Goal: Check status: Check status

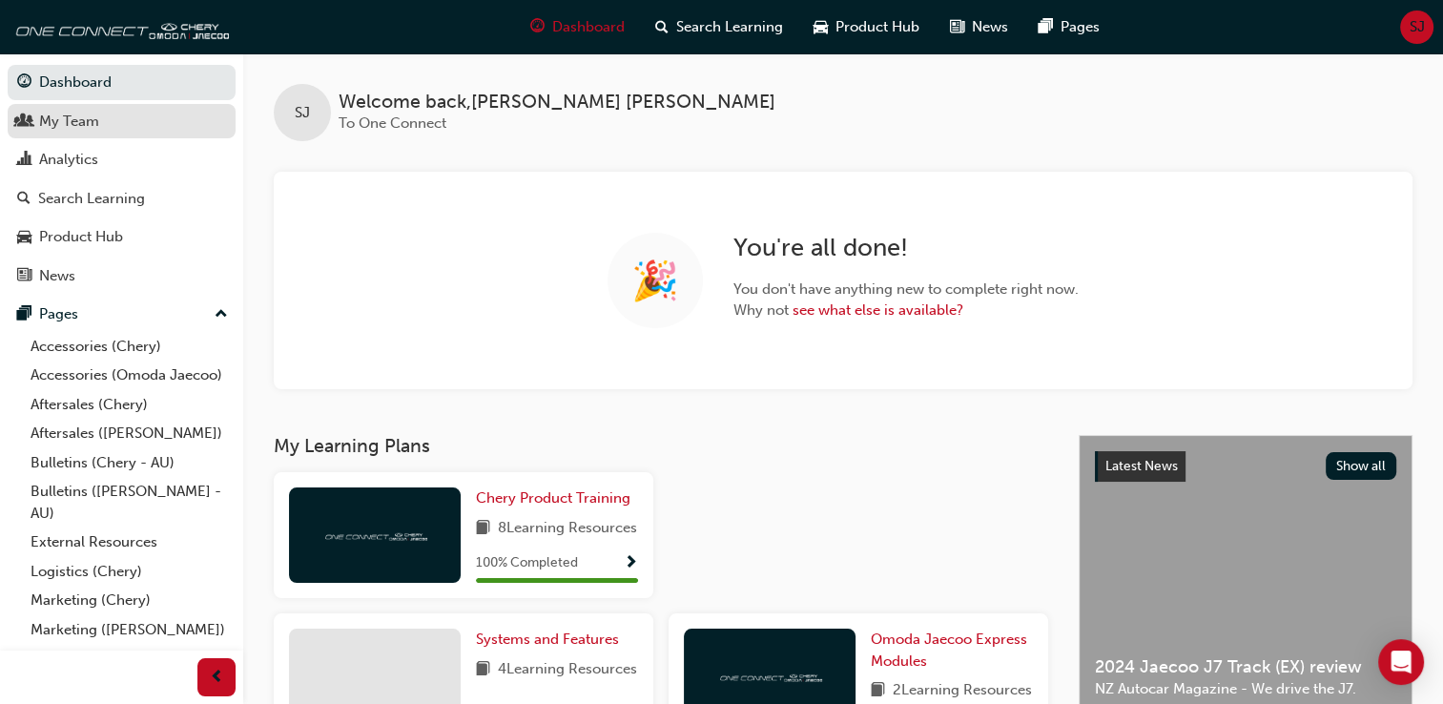
click at [92, 134] on link "My Team" at bounding box center [122, 121] width 228 height 35
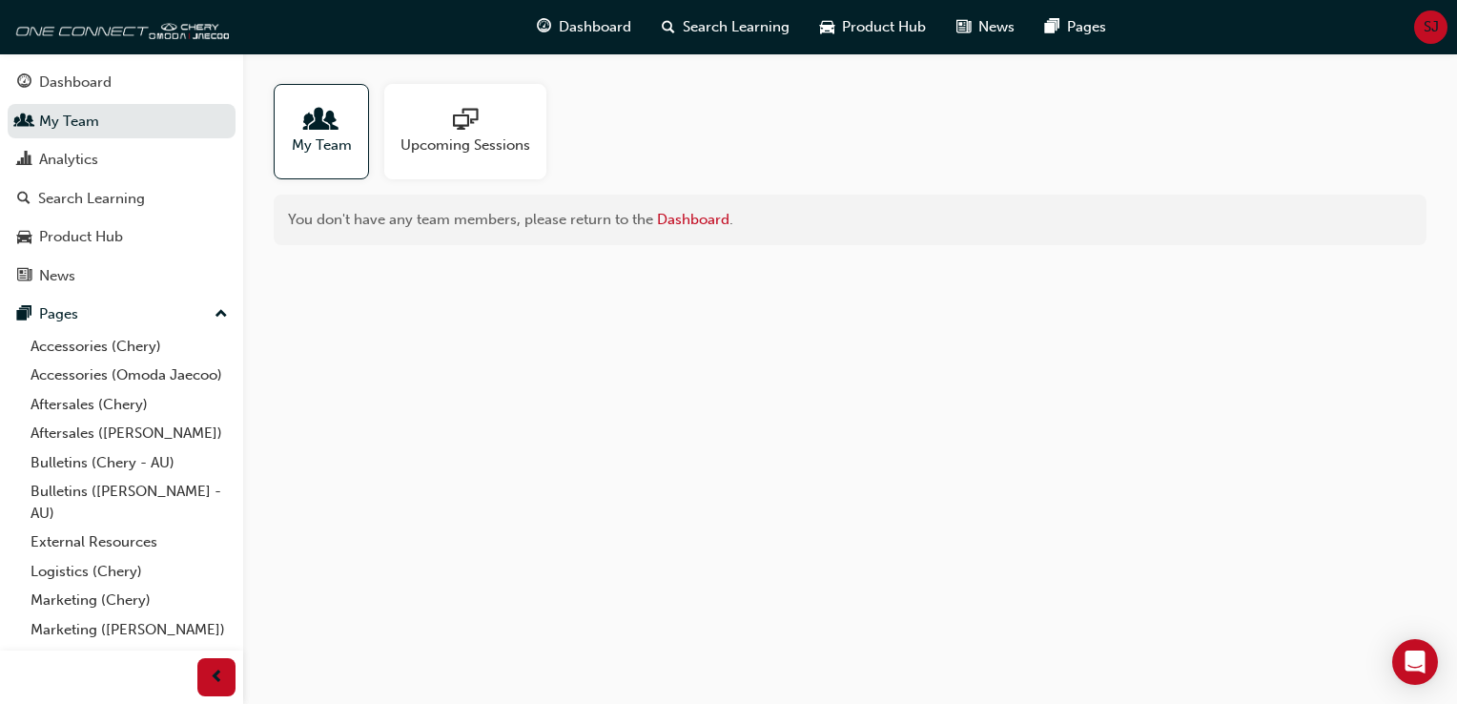
click at [301, 148] on span "My Team" at bounding box center [322, 145] width 60 height 22
click at [125, 160] on div "Analytics" at bounding box center [121, 160] width 209 height 24
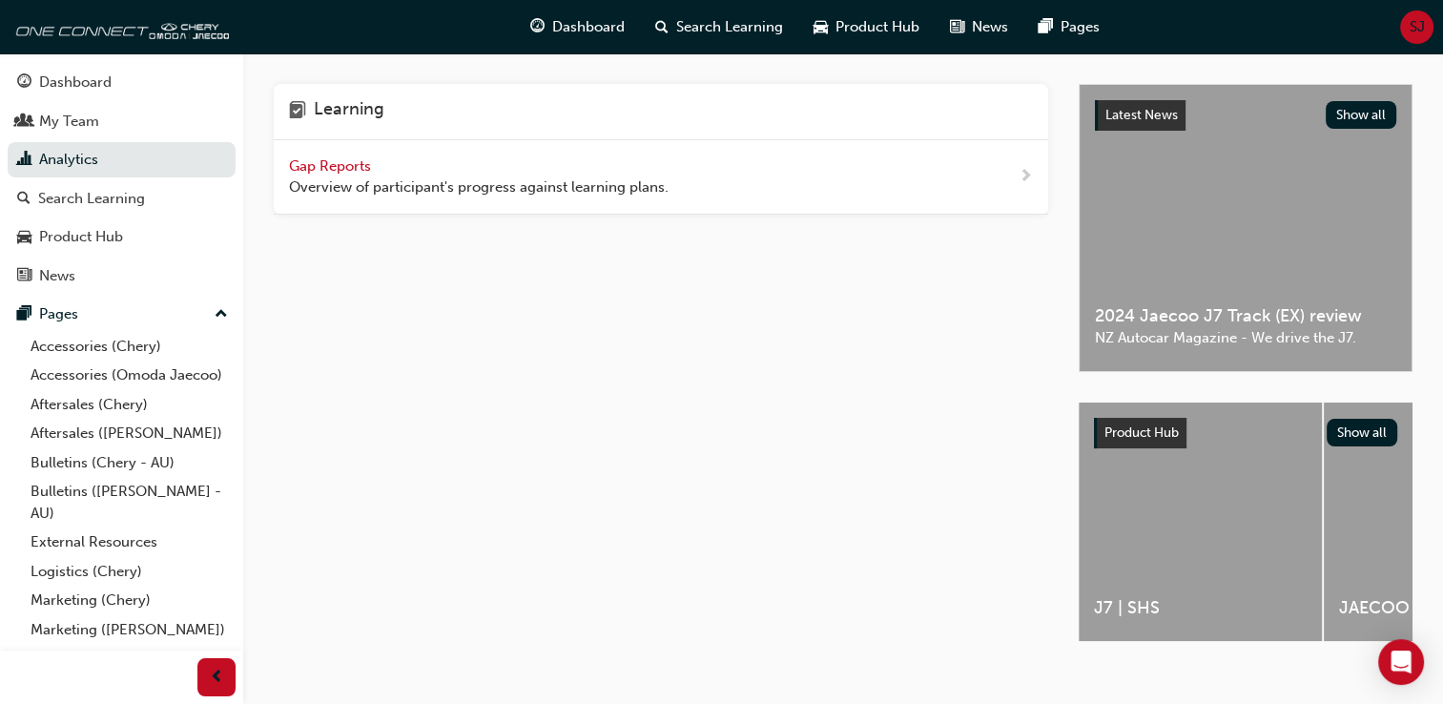
click at [1016, 168] on div "Gap Reports Overview of participant's progress against learning plans." at bounding box center [661, 177] width 774 height 74
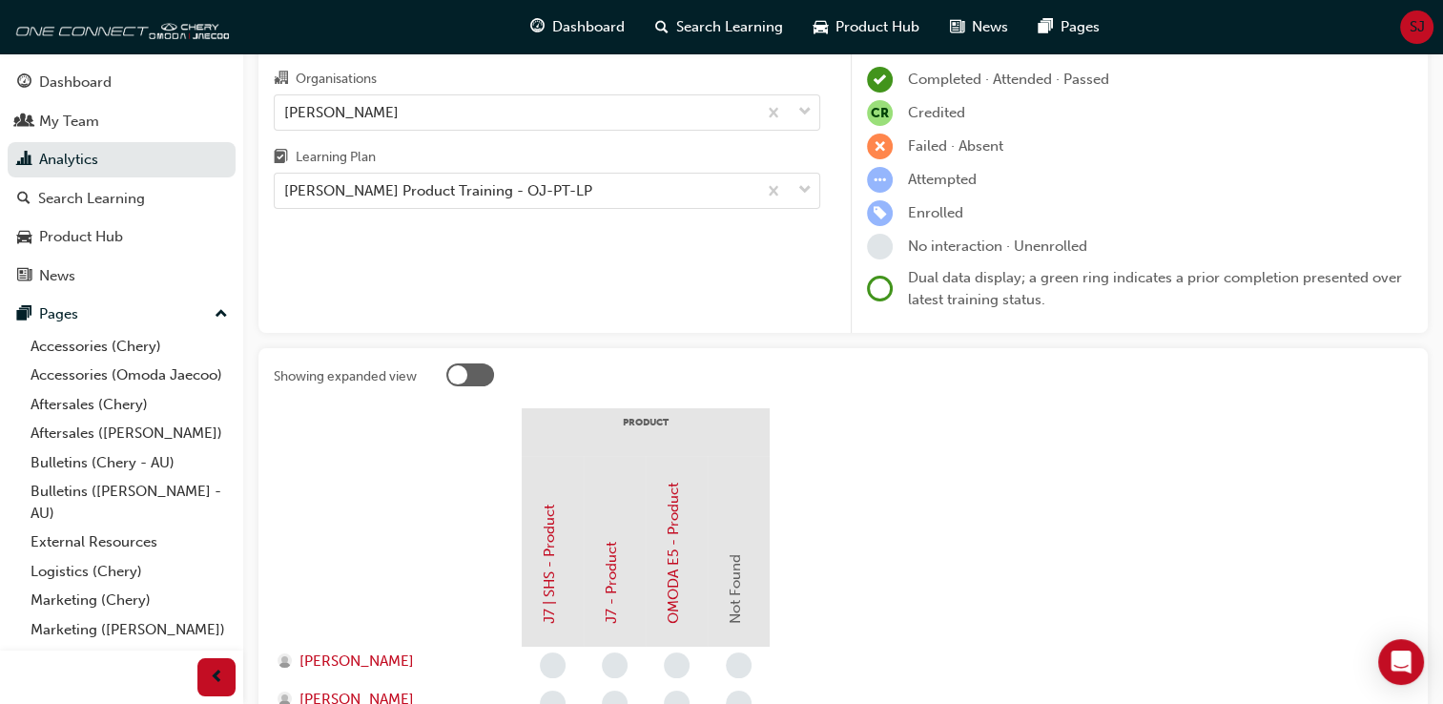
scroll to position [107, 0]
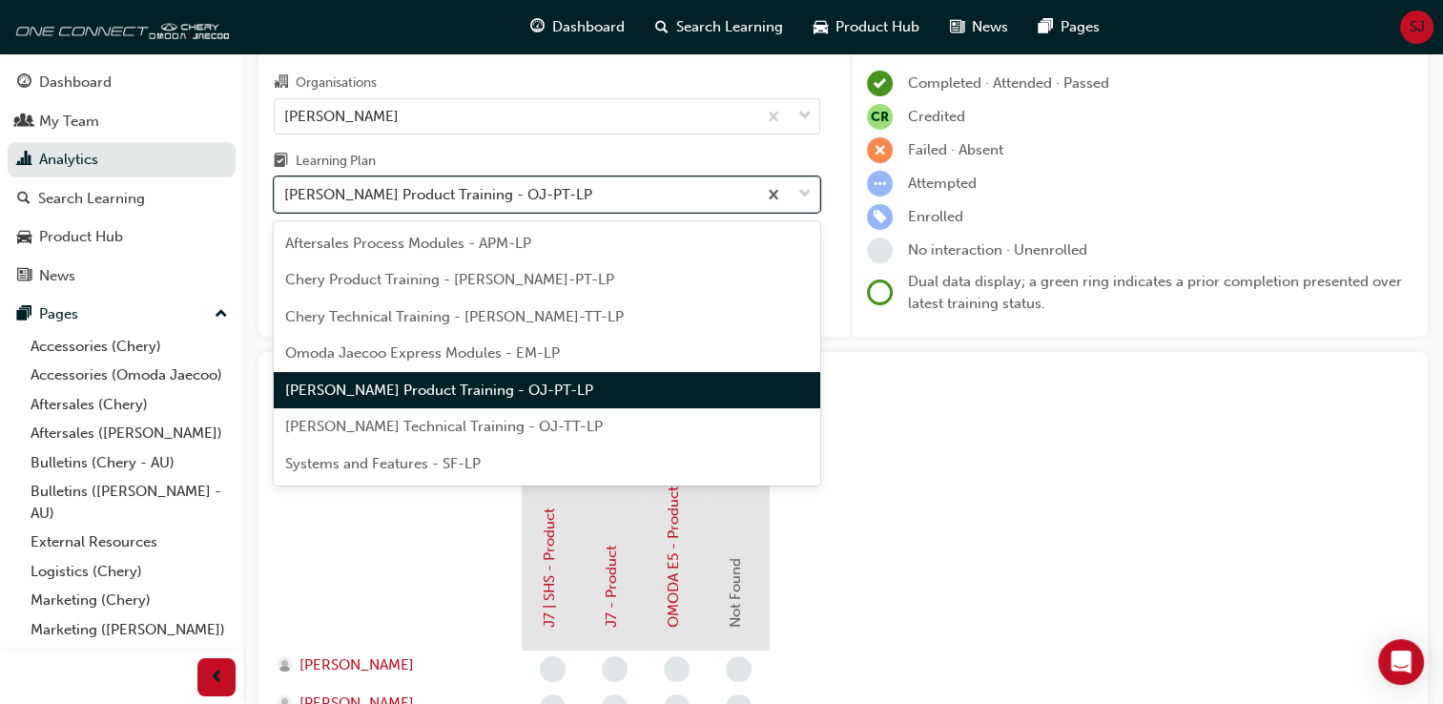
click at [567, 203] on div "[PERSON_NAME] Product Training - OJ-PT-LP" at bounding box center [438, 195] width 308 height 22
click at [286, 202] on input "Learning Plan option [PERSON_NAME] Product Training - OJ-PT-LP focused, 5 of 7.…" at bounding box center [285, 194] width 2 height 16
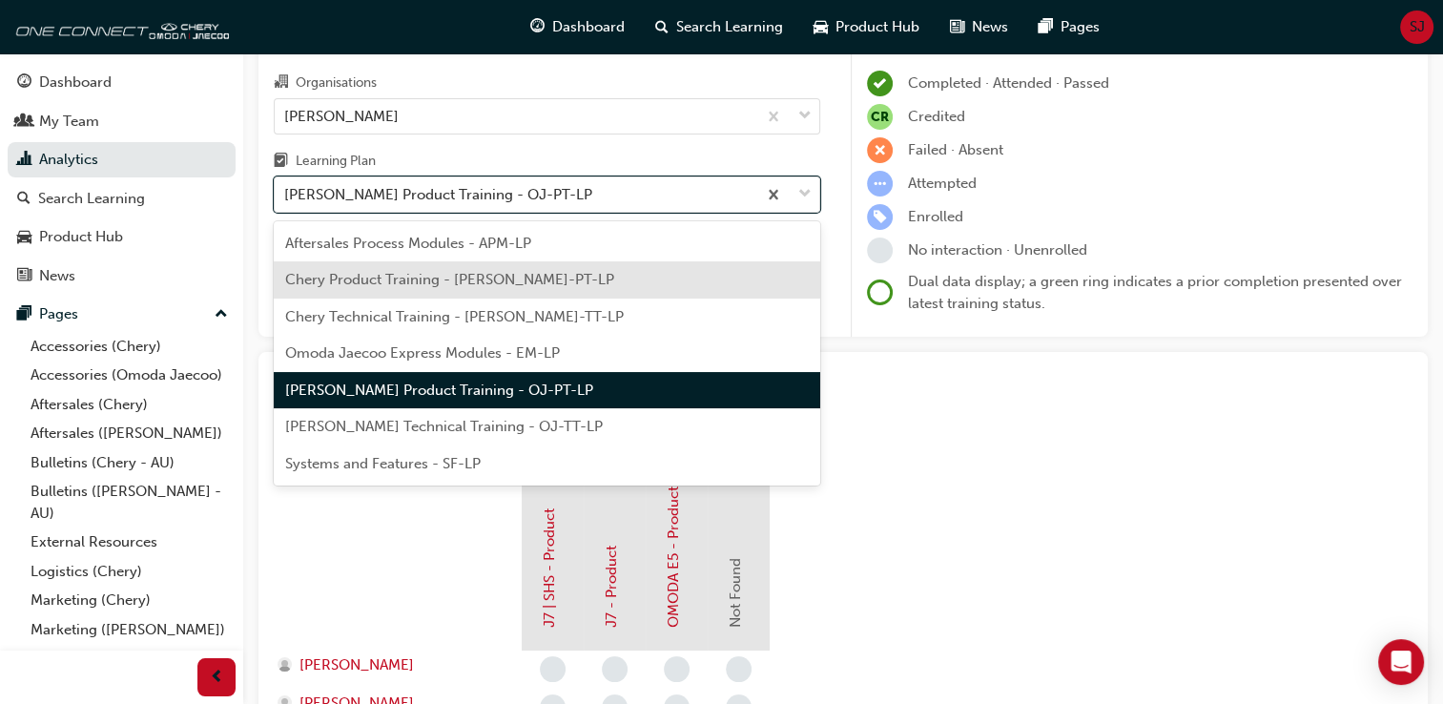
click at [569, 277] on div "Chery Product Training - [PERSON_NAME]-PT-LP" at bounding box center [547, 279] width 546 height 37
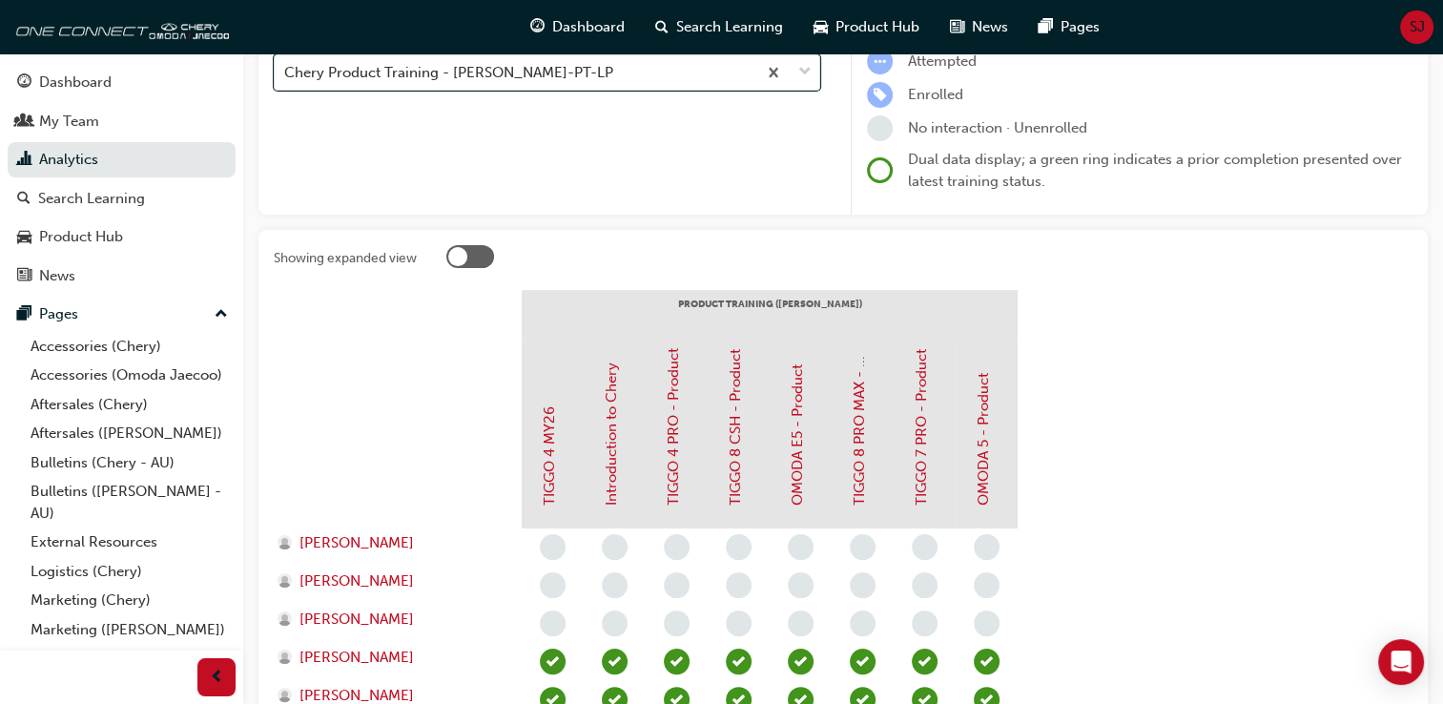
scroll to position [281, 0]
